Goal: Navigation & Orientation: Find specific page/section

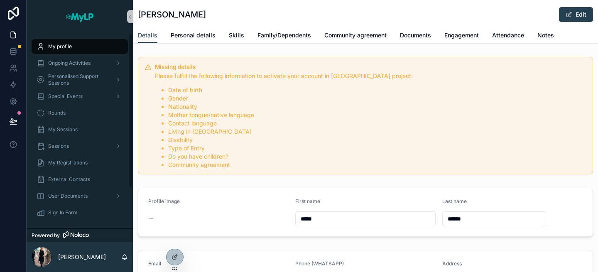
click at [75, 49] on div "My profile" at bounding box center [80, 46] width 86 height 13
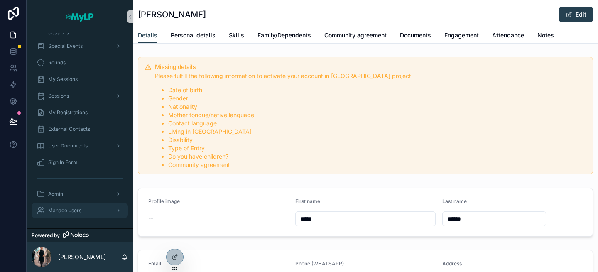
click at [72, 208] on span "Manage users" at bounding box center [64, 210] width 33 height 7
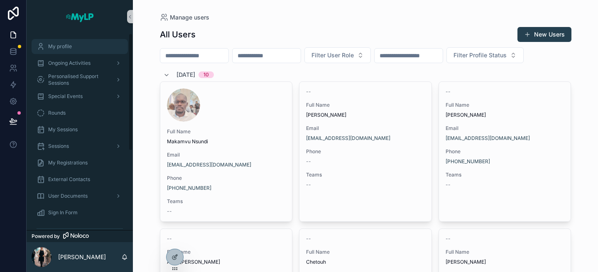
click at [71, 50] on div "My profile" at bounding box center [80, 46] width 86 height 13
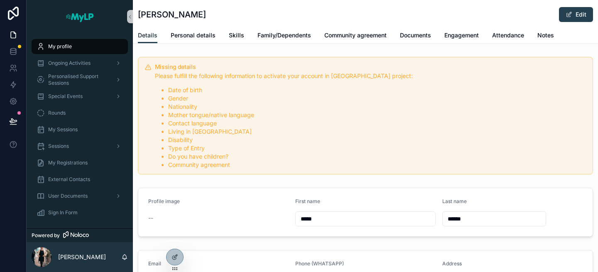
click at [146, 32] on span "Details" at bounding box center [148, 35] width 20 height 8
click at [82, 57] on div "Ongoing Activities" at bounding box center [80, 63] width 86 height 13
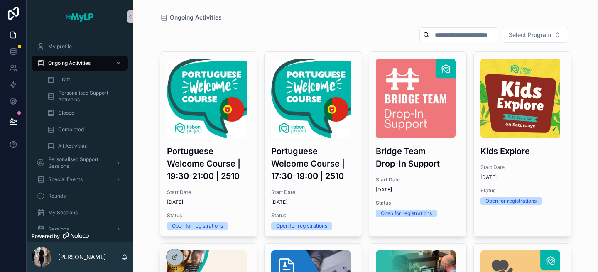
click at [78, 39] on div "My profile" at bounding box center [80, 46] width 106 height 17
click at [66, 257] on p "[PERSON_NAME]" at bounding box center [82, 257] width 48 height 8
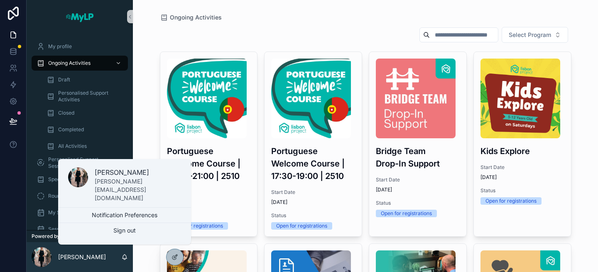
click at [119, 177] on p "[PERSON_NAME]" at bounding box center [138, 172] width 86 height 10
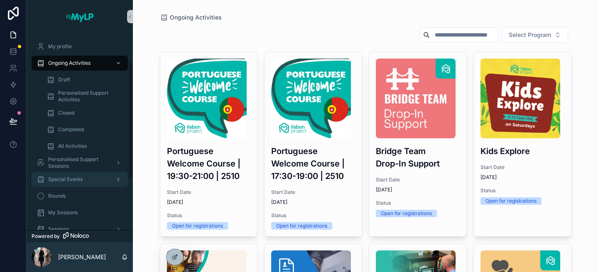
scroll to position [132, 0]
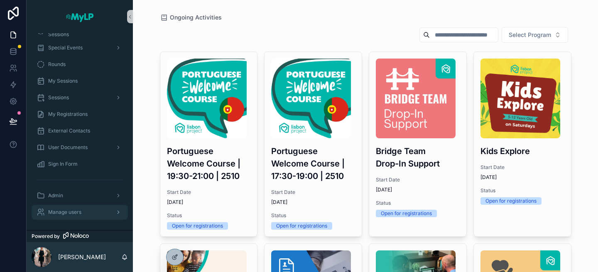
click at [78, 206] on div "Manage users" at bounding box center [80, 212] width 86 height 13
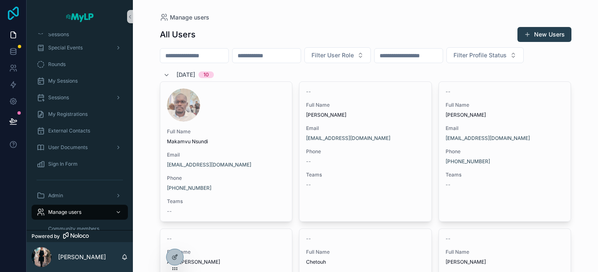
click at [15, 11] on icon at bounding box center [13, 13] width 17 height 13
